Goal: Task Accomplishment & Management: Use online tool/utility

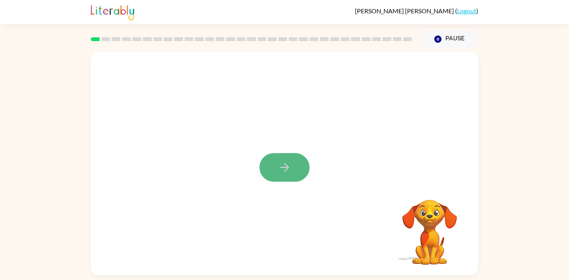
click at [281, 172] on icon "button" at bounding box center [285, 168] width 14 height 14
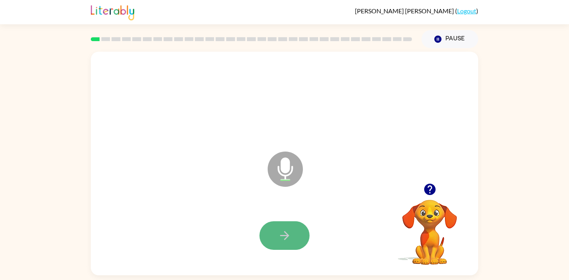
click at [285, 239] on icon "button" at bounding box center [284, 235] width 9 height 9
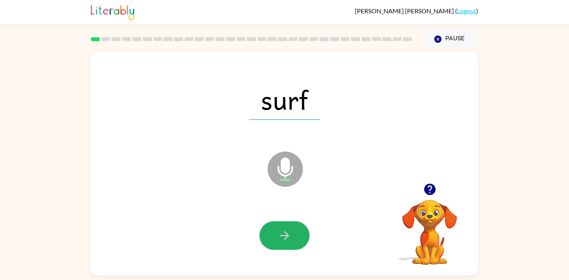
click at [285, 239] on icon "button" at bounding box center [284, 235] width 9 height 9
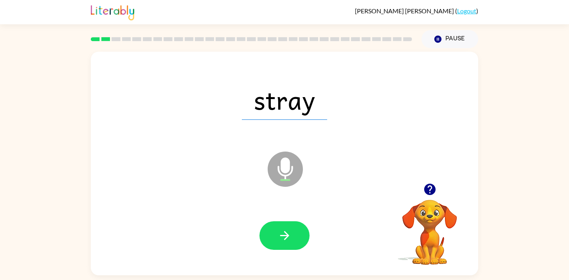
click at [285, 239] on icon "button" at bounding box center [284, 235] width 9 height 9
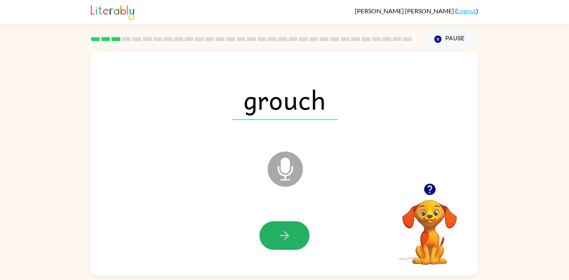
click at [285, 239] on icon "button" at bounding box center [284, 235] width 9 height 9
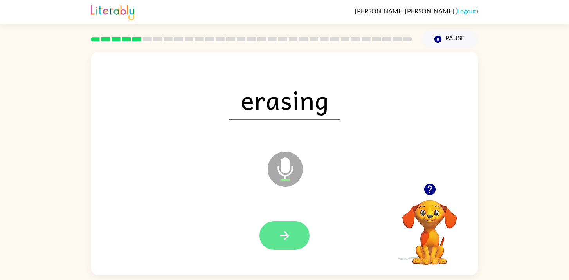
click at [285, 239] on icon "button" at bounding box center [284, 235] width 9 height 9
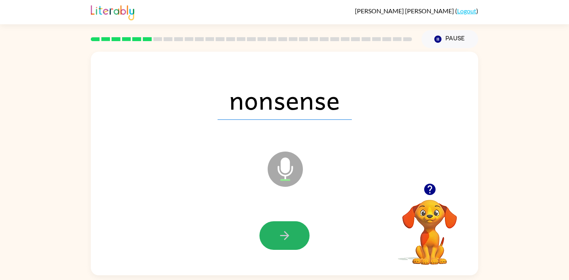
click at [285, 239] on icon "button" at bounding box center [284, 235] width 9 height 9
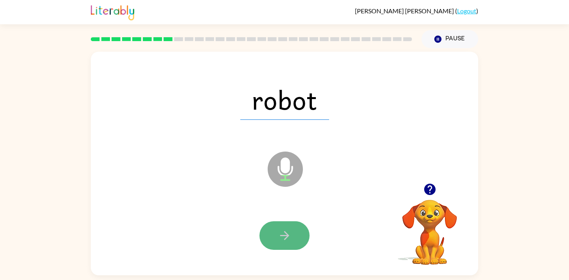
click at [285, 239] on icon "button" at bounding box center [284, 235] width 9 height 9
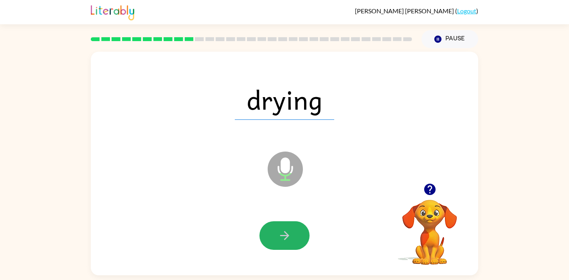
click at [285, 239] on icon "button" at bounding box center [284, 235] width 9 height 9
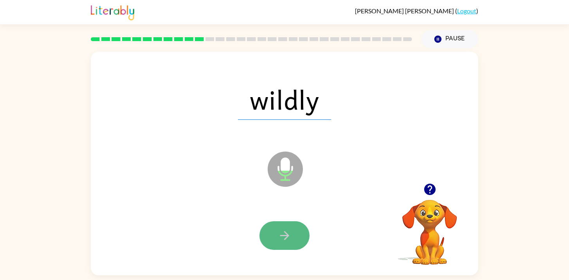
click at [285, 239] on icon "button" at bounding box center [284, 235] width 9 height 9
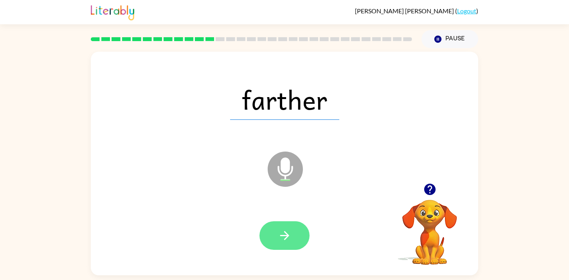
click at [285, 239] on icon "button" at bounding box center [284, 235] width 9 height 9
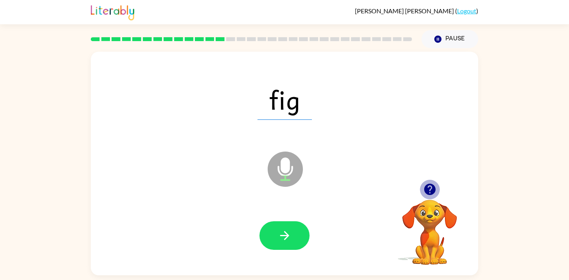
click at [430, 186] on icon "button" at bounding box center [430, 189] width 14 height 14
click at [285, 233] on icon "button" at bounding box center [284, 235] width 9 height 9
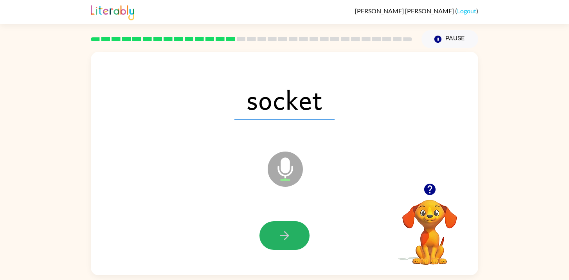
click at [285, 233] on icon "button" at bounding box center [284, 235] width 9 height 9
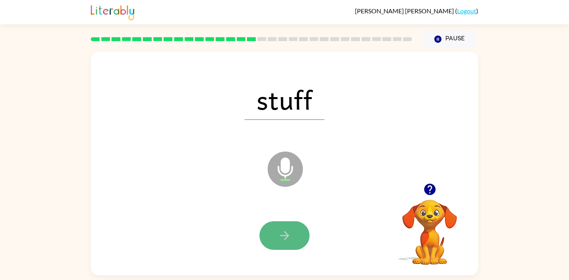
click at [285, 233] on icon "button" at bounding box center [284, 235] width 9 height 9
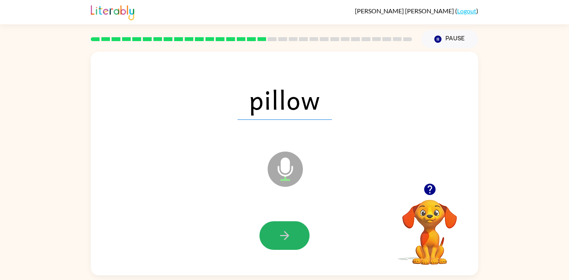
click at [285, 233] on icon "button" at bounding box center [284, 235] width 9 height 9
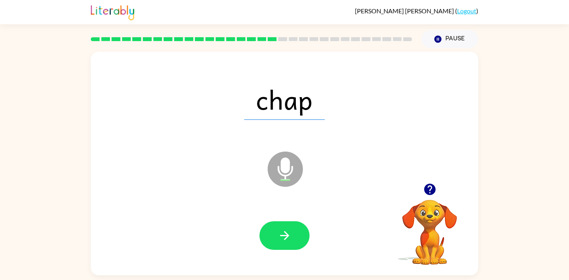
click at [285, 233] on icon "button" at bounding box center [284, 235] width 9 height 9
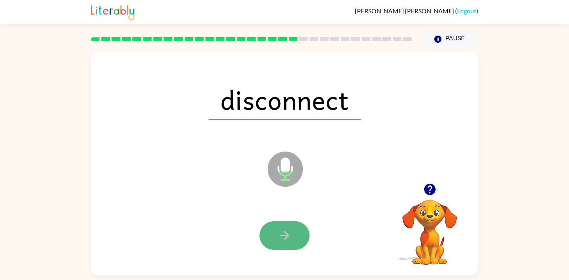
click at [285, 233] on icon "button" at bounding box center [284, 235] width 9 height 9
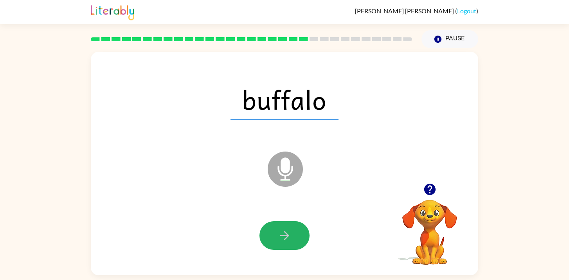
click at [285, 233] on icon "button" at bounding box center [284, 235] width 9 height 9
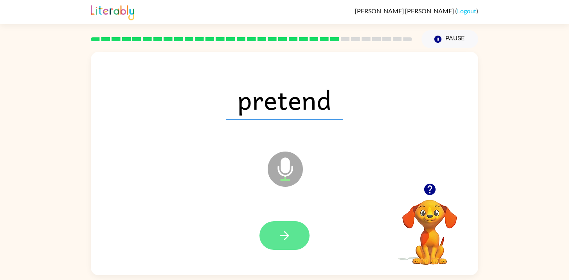
click at [285, 233] on icon "button" at bounding box center [285, 236] width 14 height 14
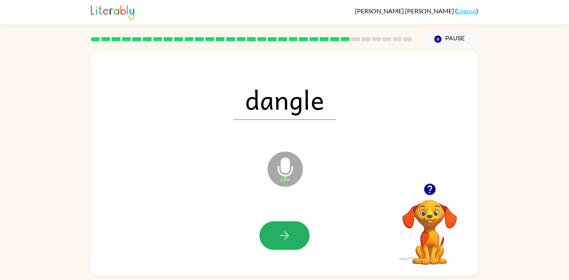
click at [285, 233] on icon "button" at bounding box center [285, 236] width 14 height 14
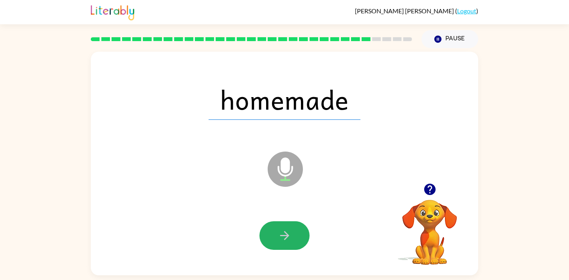
click at [285, 233] on icon "button" at bounding box center [285, 236] width 14 height 14
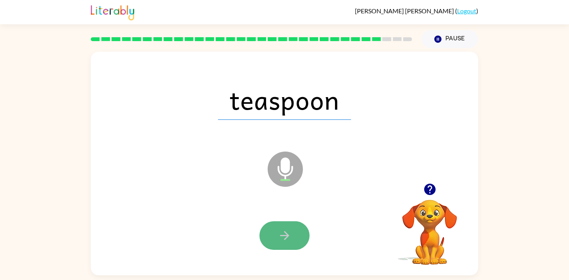
click at [284, 233] on icon "button" at bounding box center [285, 236] width 14 height 14
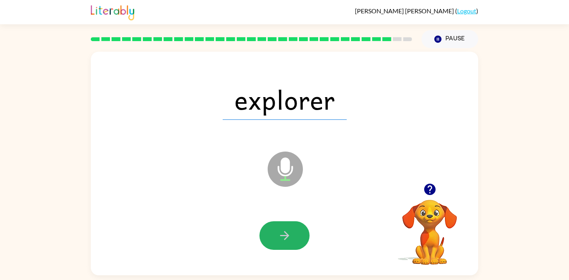
click at [284, 233] on icon "button" at bounding box center [285, 236] width 14 height 14
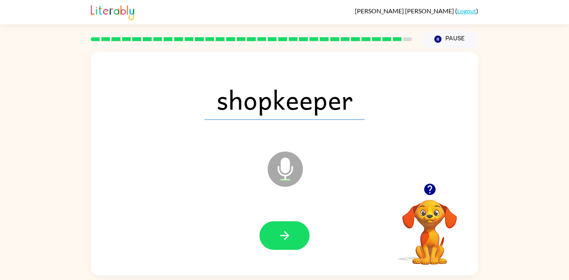
click at [284, 233] on icon "button" at bounding box center [285, 236] width 14 height 14
